Goal: Entertainment & Leisure: Browse casually

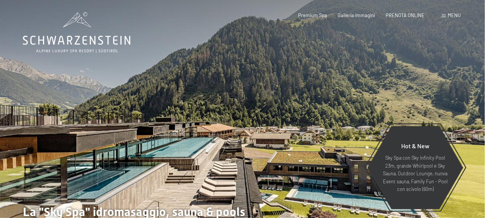
click at [451, 14] on span "Menu" at bounding box center [454, 15] width 13 height 6
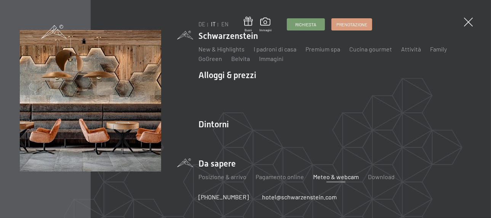
click at [330, 179] on link "Meteo & webcam" at bounding box center [336, 176] width 46 height 7
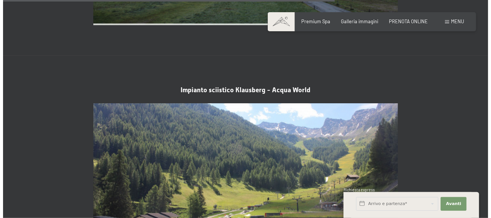
scroll to position [1486, 0]
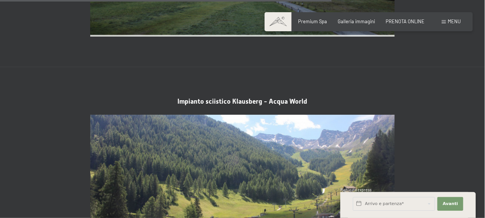
click at [456, 19] on span "Menu" at bounding box center [454, 21] width 13 height 6
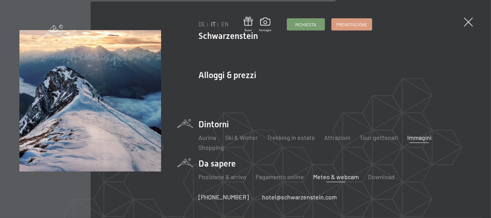
click at [416, 137] on link "Immagini" at bounding box center [419, 137] width 24 height 7
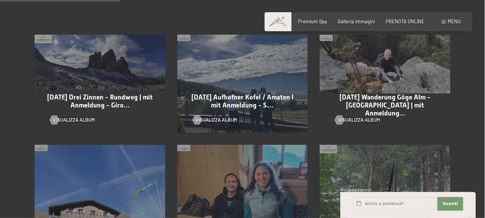
scroll to position [457, 0]
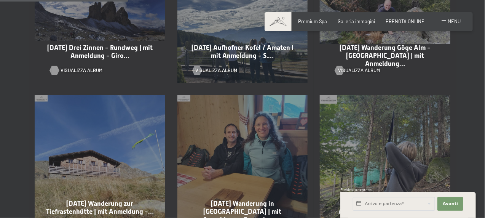
click at [90, 67] on span "Visualizza album" at bounding box center [82, 70] width 42 height 7
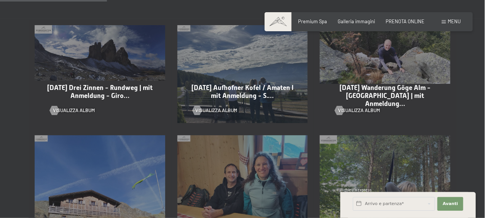
scroll to position [381, 0]
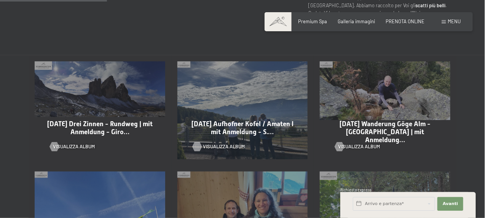
click at [230, 143] on span "Visualizza album" at bounding box center [224, 146] width 42 height 7
click at [362, 143] on span "Visualizza album" at bounding box center [367, 146] width 42 height 7
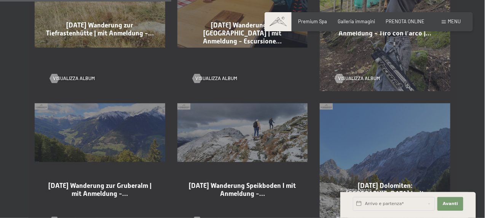
scroll to position [648, 0]
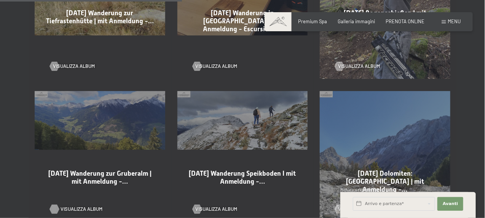
click at [87, 206] on span "Visualizza album" at bounding box center [82, 209] width 42 height 7
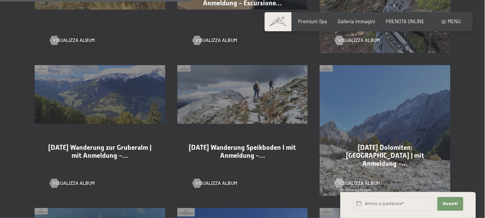
scroll to position [686, 0]
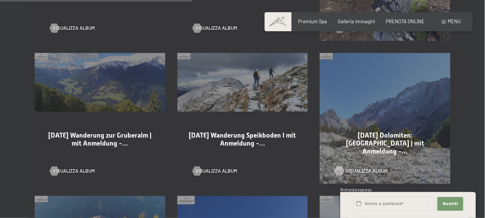
click at [366, 168] on span "Visualizza album" at bounding box center [367, 171] width 42 height 7
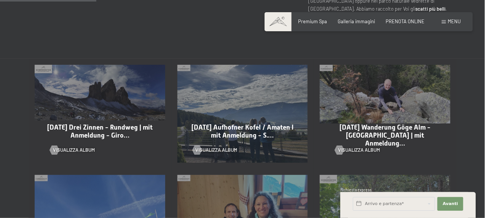
scroll to position [343, 0]
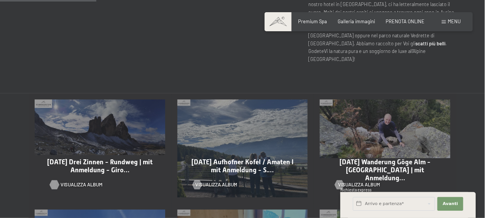
click at [74, 181] on span "Visualizza album" at bounding box center [82, 184] width 42 height 7
click at [396, 105] on div "08-10-2025 Wanderung Göge Alm - Kronnalacke | mit Anmeldung… Visualizza album" at bounding box center [385, 148] width 143 height 110
click at [362, 181] on span "Visualizza album" at bounding box center [367, 184] width 42 height 7
click at [227, 181] on span "Visualizza album" at bounding box center [224, 184] width 42 height 7
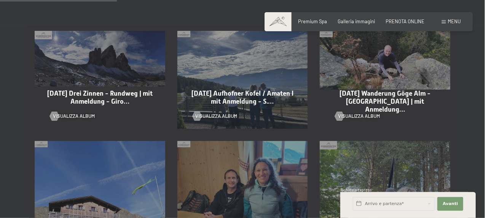
scroll to position [419, 0]
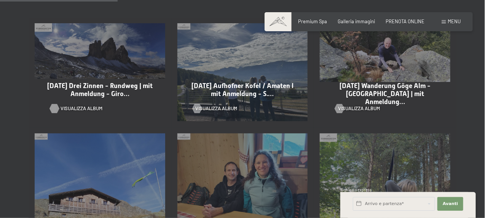
click at [90, 105] on span "Visualizza album" at bounding box center [82, 108] width 42 height 7
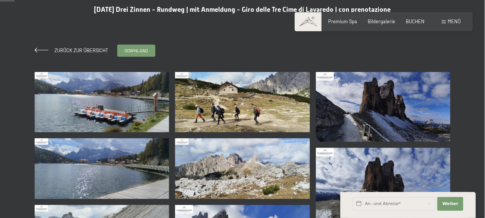
scroll to position [76, 0]
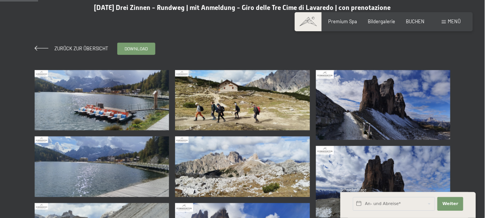
click at [108, 95] on img at bounding box center [102, 100] width 134 height 61
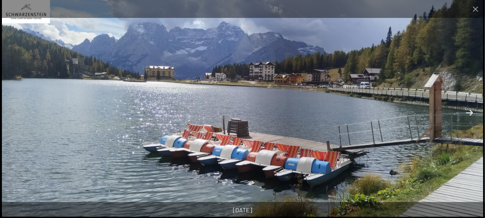
click at [470, 111] on button "Next slide" at bounding box center [470, 112] width 16 height 15
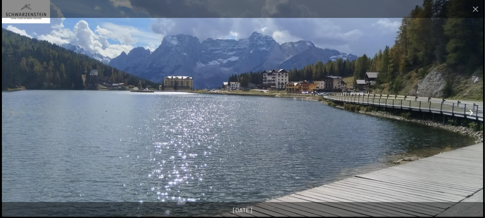
click at [473, 112] on button "Next slide" at bounding box center [470, 112] width 16 height 15
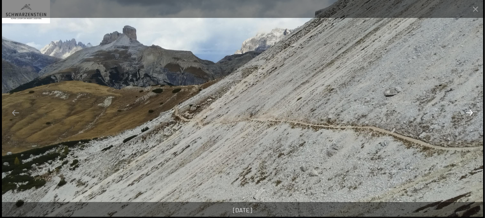
click at [472, 112] on button "Next slide" at bounding box center [470, 112] width 16 height 15
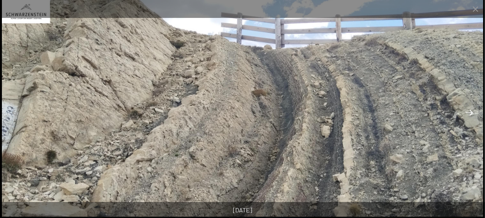
click at [469, 112] on button "Next slide" at bounding box center [470, 112] width 16 height 15
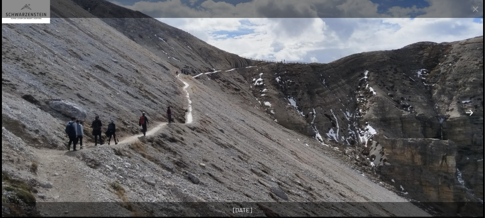
click at [469, 112] on button "Next slide" at bounding box center [470, 112] width 16 height 15
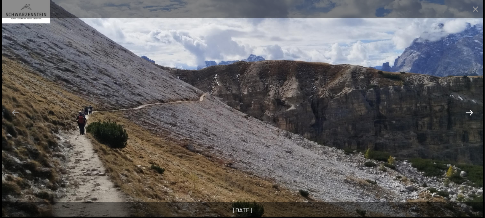
click at [469, 112] on button "Next slide" at bounding box center [470, 112] width 16 height 15
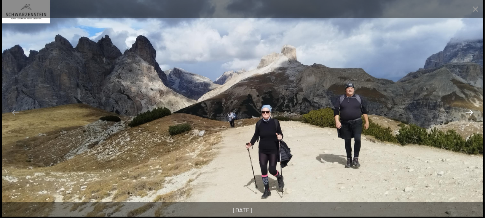
click at [470, 113] on button "Next slide" at bounding box center [470, 112] width 16 height 15
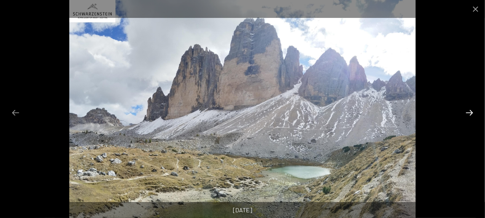
click at [470, 113] on button "Next slide" at bounding box center [470, 112] width 16 height 15
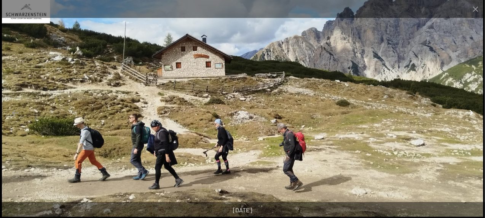
click at [470, 116] on button "Next slide" at bounding box center [470, 112] width 16 height 15
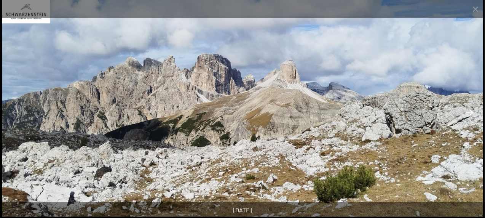
click at [471, 112] on button "Next slide" at bounding box center [470, 112] width 16 height 15
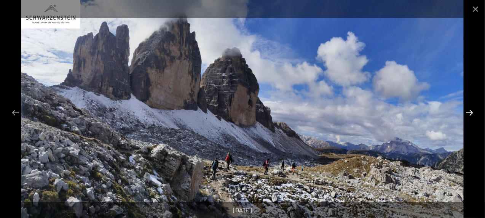
click at [471, 112] on button "Next slide" at bounding box center [470, 112] width 16 height 15
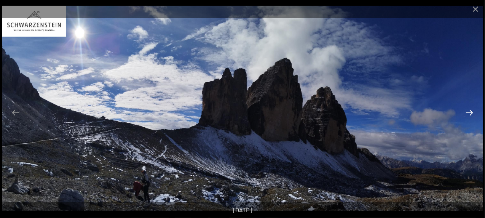
click at [471, 112] on button "Next slide" at bounding box center [470, 112] width 16 height 15
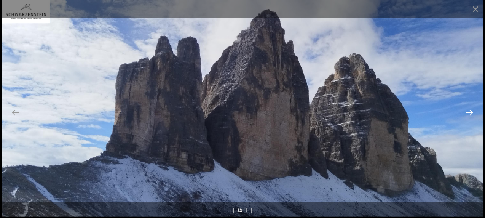
click at [471, 112] on button "Next slide" at bounding box center [470, 112] width 16 height 15
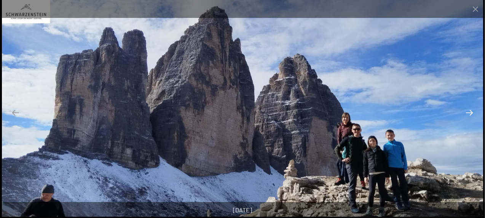
click at [471, 112] on button "Next slide" at bounding box center [470, 112] width 16 height 15
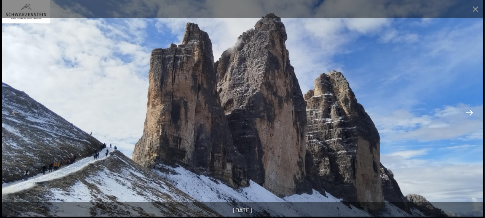
click at [471, 112] on button "Next slide" at bounding box center [470, 112] width 16 height 15
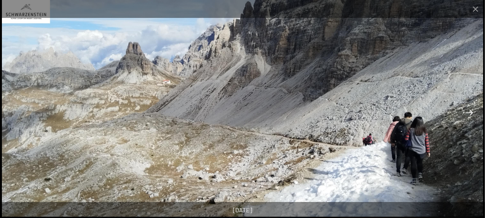
click at [471, 112] on button "Next slide" at bounding box center [470, 112] width 16 height 15
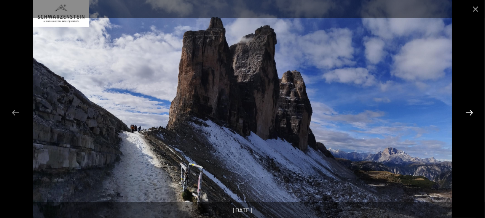
click at [471, 112] on button "Next slide" at bounding box center [470, 112] width 16 height 15
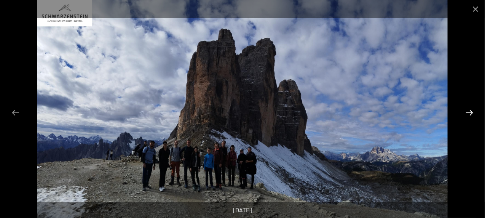
click at [471, 112] on button "Next slide" at bounding box center [470, 112] width 16 height 15
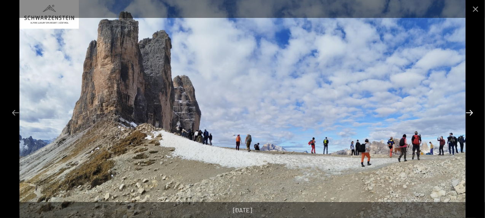
click at [471, 112] on button "Next slide" at bounding box center [470, 112] width 16 height 15
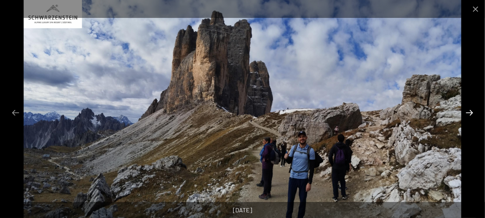
click at [471, 112] on button "Next slide" at bounding box center [470, 112] width 16 height 15
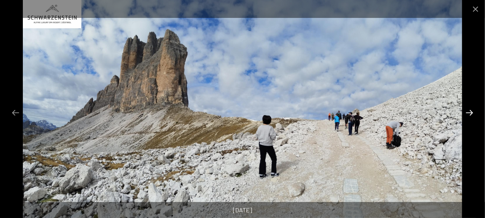
click at [471, 112] on button "Next slide" at bounding box center [470, 112] width 16 height 15
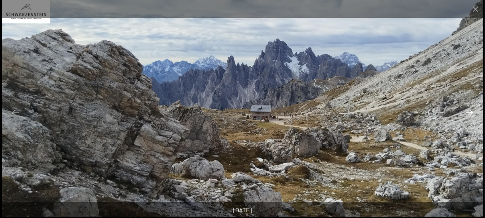
click at [471, 112] on button "Next slide" at bounding box center [470, 112] width 16 height 15
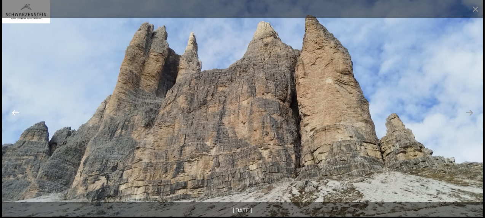
click at [16, 116] on button "Previous slide" at bounding box center [16, 112] width 16 height 15
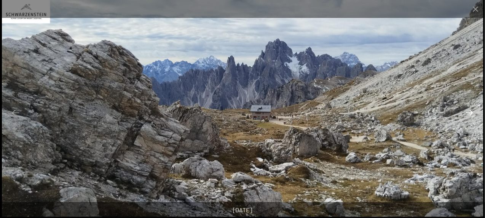
click at [472, 114] on button "Next slide" at bounding box center [470, 112] width 16 height 15
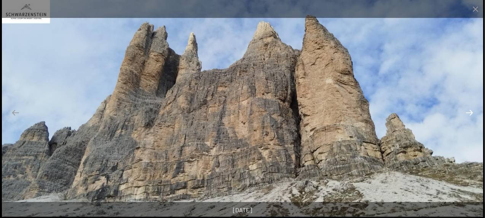
click at [472, 114] on button "Next slide" at bounding box center [470, 112] width 16 height 15
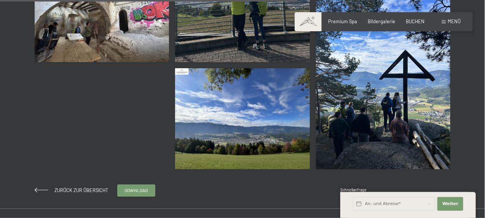
scroll to position [838, 0]
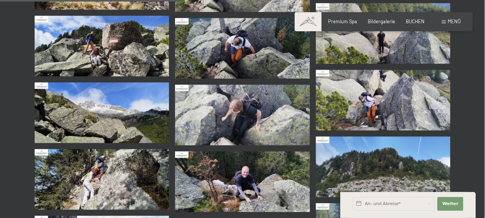
scroll to position [648, 0]
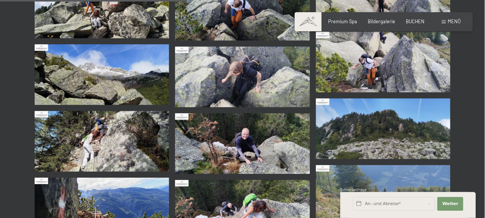
click at [251, 145] on img at bounding box center [242, 143] width 134 height 61
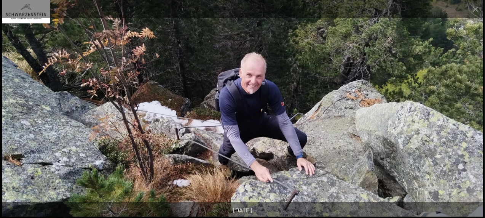
scroll to position [724, 0]
click at [474, 110] on button "Next slide" at bounding box center [470, 112] width 16 height 15
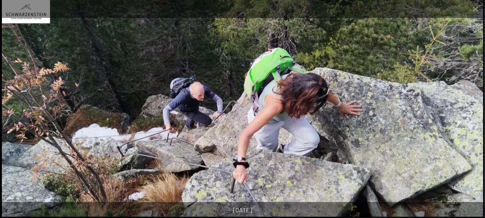
click at [470, 113] on button "Next slide" at bounding box center [470, 112] width 16 height 15
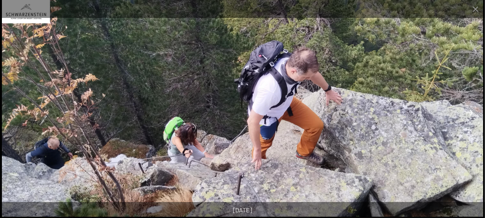
click at [470, 113] on button "Next slide" at bounding box center [470, 112] width 16 height 15
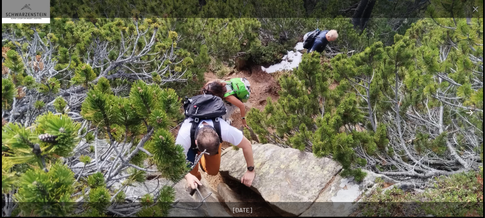
click at [470, 113] on button "Next slide" at bounding box center [470, 112] width 16 height 15
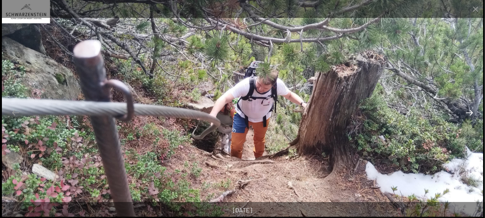
click at [470, 113] on button "Next slide" at bounding box center [470, 112] width 16 height 15
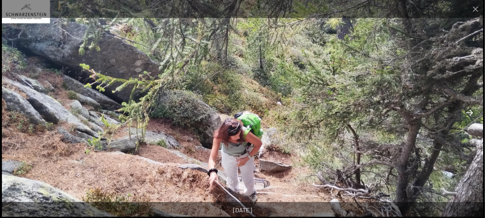
click at [470, 113] on button "Next slide" at bounding box center [470, 112] width 16 height 15
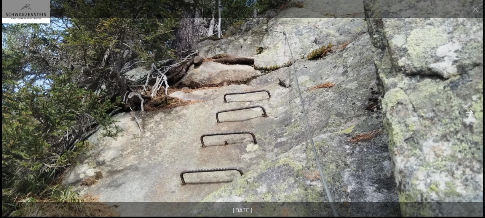
click at [470, 113] on button "Next slide" at bounding box center [470, 112] width 16 height 15
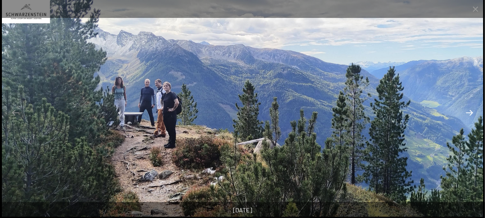
click at [470, 113] on button "Next slide" at bounding box center [470, 112] width 16 height 15
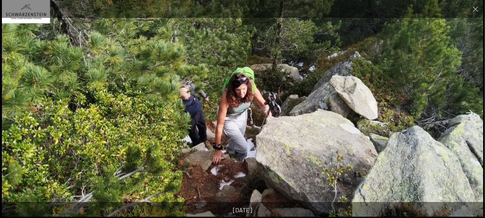
click at [470, 113] on button "Next slide" at bounding box center [470, 112] width 16 height 15
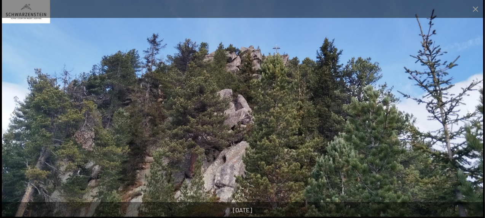
click at [470, 113] on button "Next slide" at bounding box center [470, 112] width 16 height 15
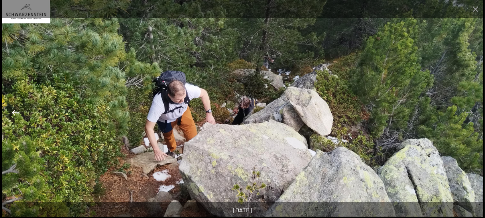
click at [13, 113] on button "Previous slide" at bounding box center [16, 112] width 16 height 15
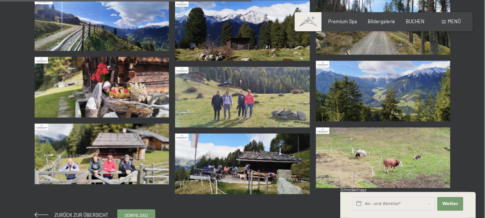
scroll to position [533, 0]
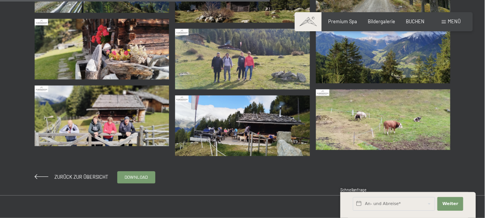
click at [122, 109] on img at bounding box center [102, 115] width 134 height 61
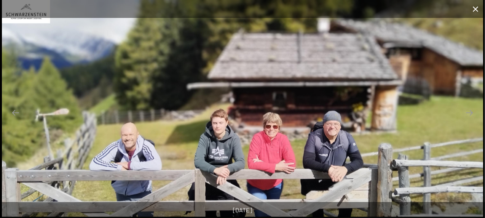
click at [472, 9] on button "Close gallery" at bounding box center [475, 9] width 19 height 18
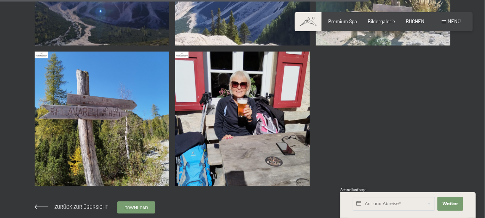
scroll to position [1562, 0]
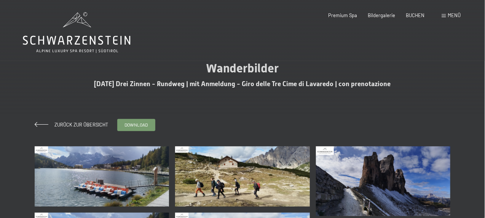
click at [112, 168] on img at bounding box center [102, 176] width 134 height 61
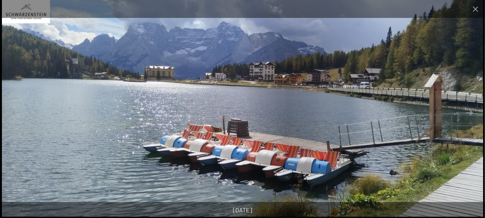
scroll to position [38, 0]
click at [470, 112] on button "Next slide" at bounding box center [470, 112] width 16 height 15
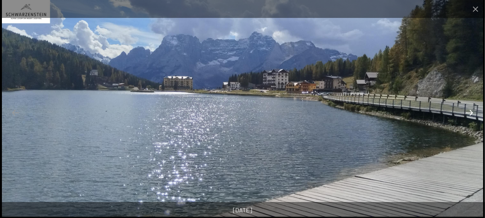
click at [470, 112] on button "Next slide" at bounding box center [470, 112] width 16 height 15
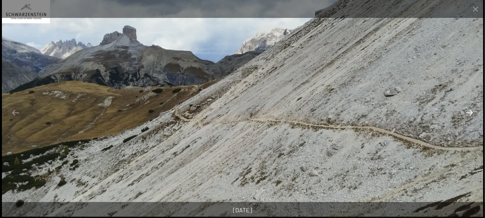
click at [470, 112] on button "Next slide" at bounding box center [470, 112] width 16 height 15
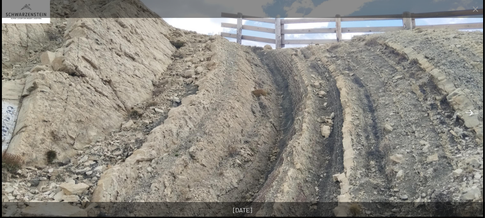
click at [470, 112] on button "Next slide" at bounding box center [470, 112] width 16 height 15
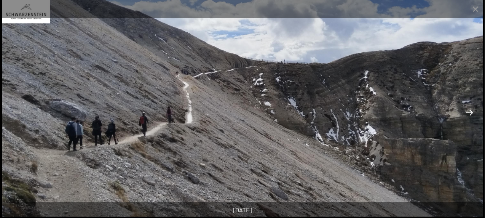
click at [470, 112] on button "Next slide" at bounding box center [470, 112] width 16 height 15
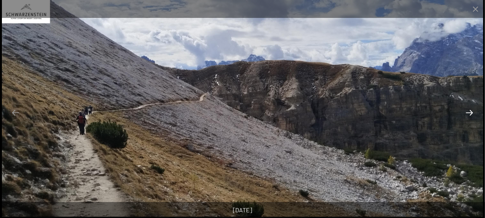
click at [470, 112] on button "Next slide" at bounding box center [470, 112] width 16 height 15
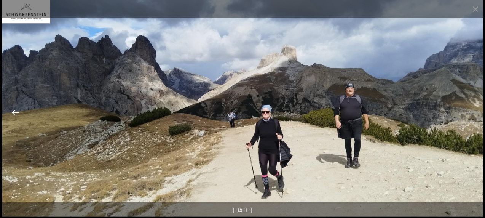
click at [16, 114] on button "Previous slide" at bounding box center [16, 112] width 16 height 15
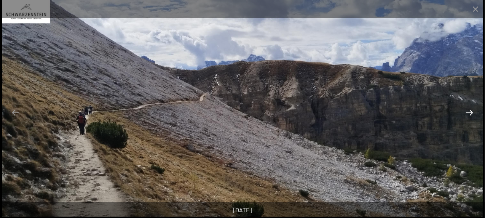
click at [469, 115] on button "Next slide" at bounding box center [470, 112] width 16 height 15
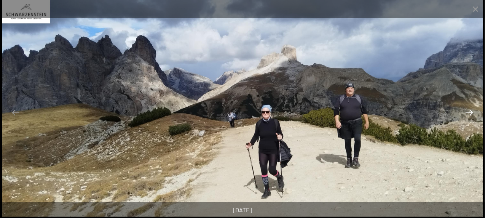
click at [469, 112] on button "Next slide" at bounding box center [470, 112] width 16 height 15
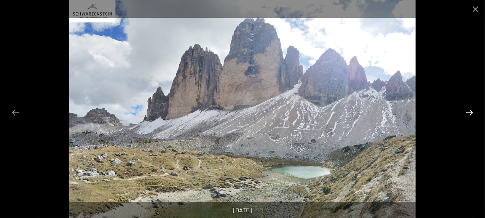
click at [471, 112] on button "Next slide" at bounding box center [470, 112] width 16 height 15
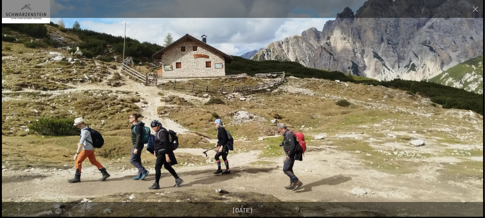
click at [471, 112] on button "Next slide" at bounding box center [470, 112] width 16 height 15
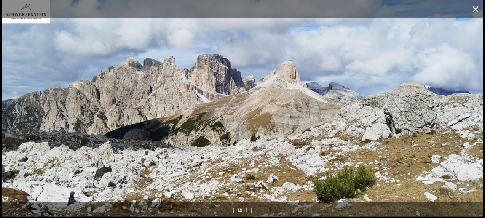
click at [475, 8] on button "Close gallery" at bounding box center [475, 9] width 19 height 18
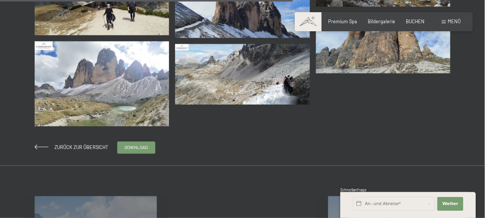
scroll to position [686, 0]
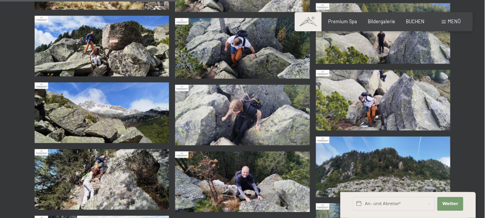
scroll to position [648, 0]
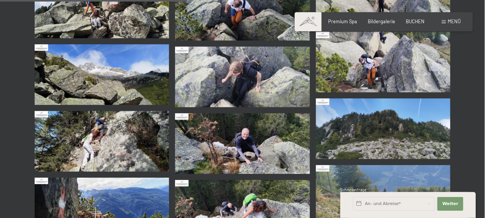
click at [294, 138] on img at bounding box center [242, 143] width 134 height 61
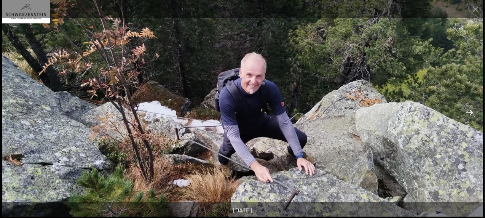
click at [472, 113] on button "Next slide" at bounding box center [470, 112] width 16 height 15
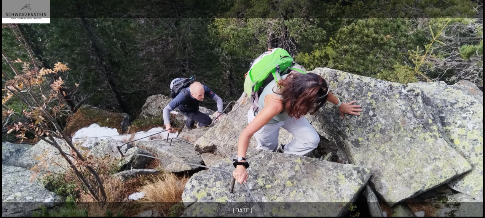
click at [472, 113] on button "Next slide" at bounding box center [470, 112] width 16 height 15
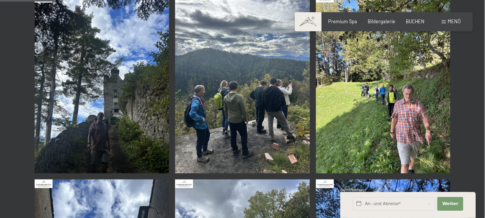
scroll to position [190, 0]
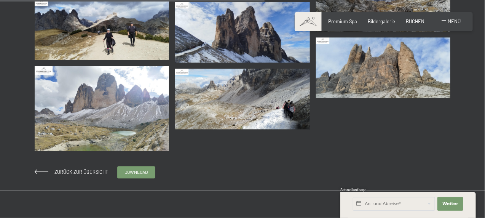
scroll to position [495, 0]
